Goal: Task Accomplishment & Management: Complete application form

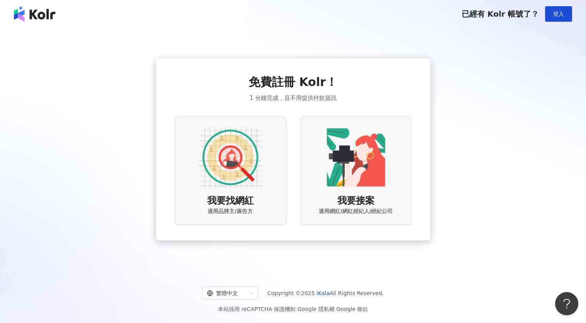
scroll to position [36, 0]
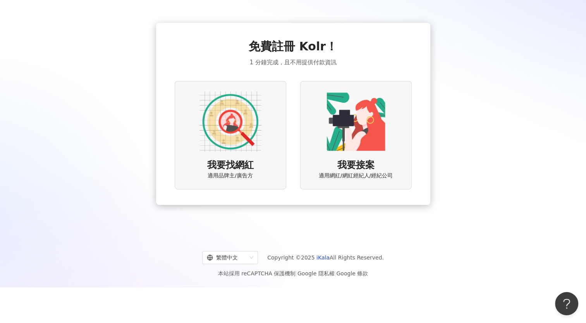
click at [265, 132] on div "我要找網紅 適用品牌主/廣告方" at bounding box center [231, 135] width 112 height 108
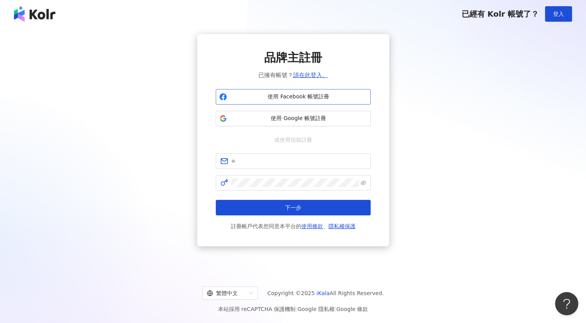
click at [297, 92] on button "使用 Facebook 帳號註冊" at bounding box center [293, 96] width 155 height 15
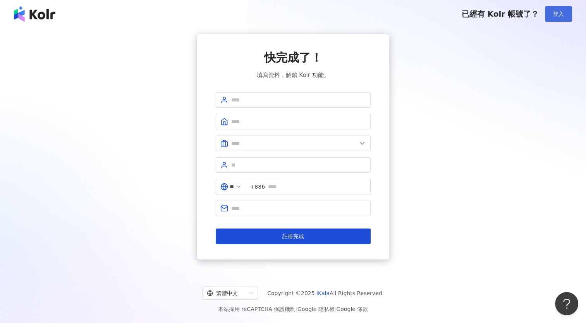
click at [556, 17] on button "登入" at bounding box center [558, 13] width 27 height 15
